Goal: Transaction & Acquisition: Purchase product/service

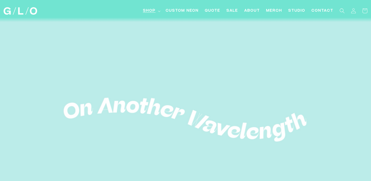
click at [156, 11] on summary "Shop" at bounding box center [151, 11] width 23 height 12
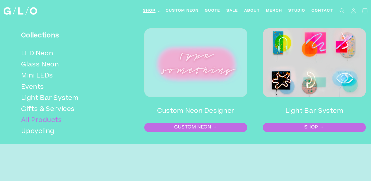
click at [40, 122] on link "All Products" at bounding box center [69, 120] width 97 height 11
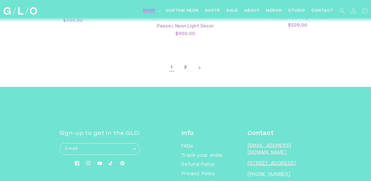
scroll to position [1045, 0]
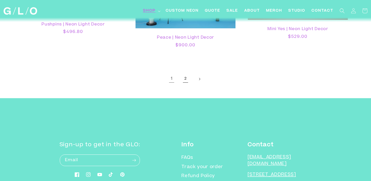
click at [185, 74] on link "2" at bounding box center [185, 78] width 11 height 11
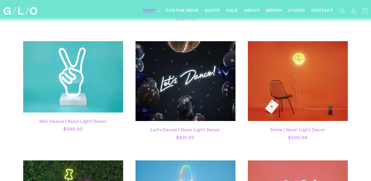
scroll to position [817, 0]
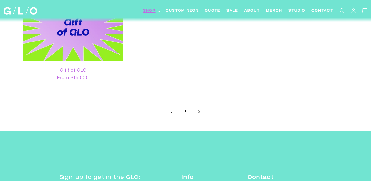
scroll to position [709, 0]
